Goal: Transaction & Acquisition: Purchase product/service

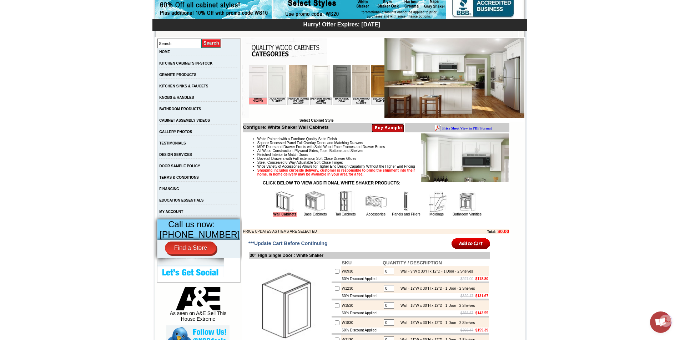
scroll to position [107, 0]
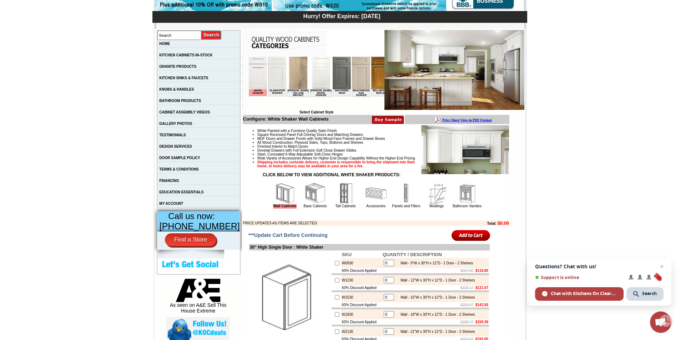
click at [277, 200] on img at bounding box center [284, 193] width 21 height 21
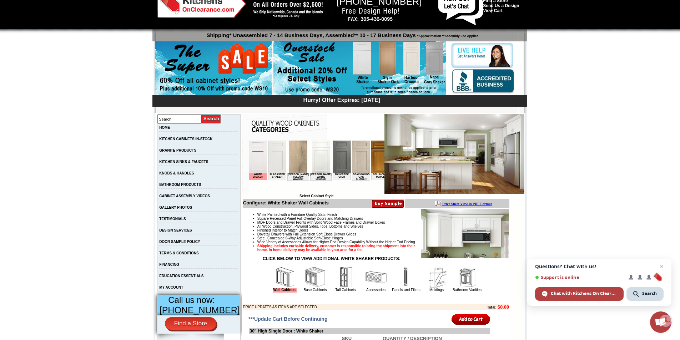
scroll to position [36, 0]
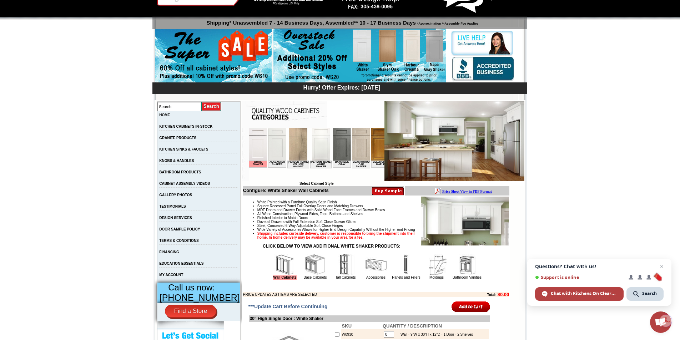
click at [256, 157] on img at bounding box center [257, 144] width 18 height 32
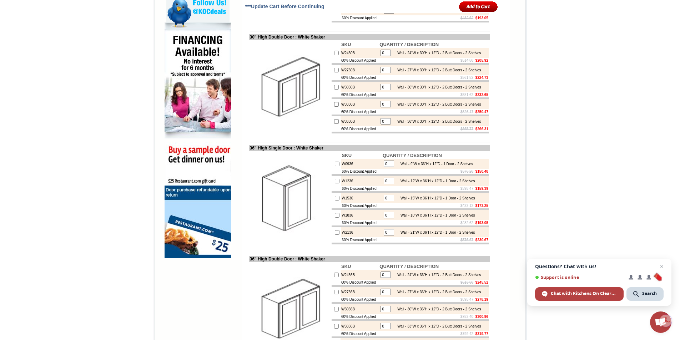
scroll to position [500, 0]
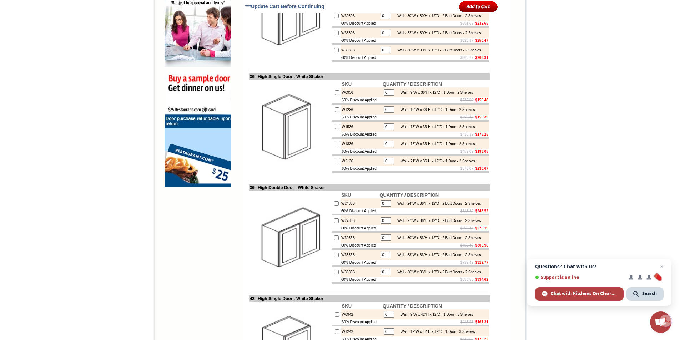
click at [334, 206] on input "checkbox" at bounding box center [336, 203] width 5 height 5
checkbox input "true"
type input "1"
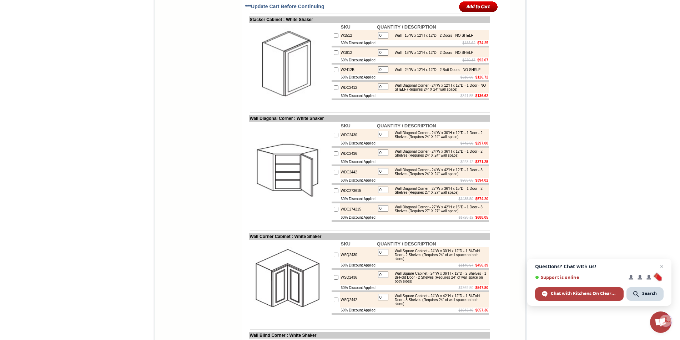
scroll to position [1499, 0]
